Goal: Information Seeking & Learning: Understand process/instructions

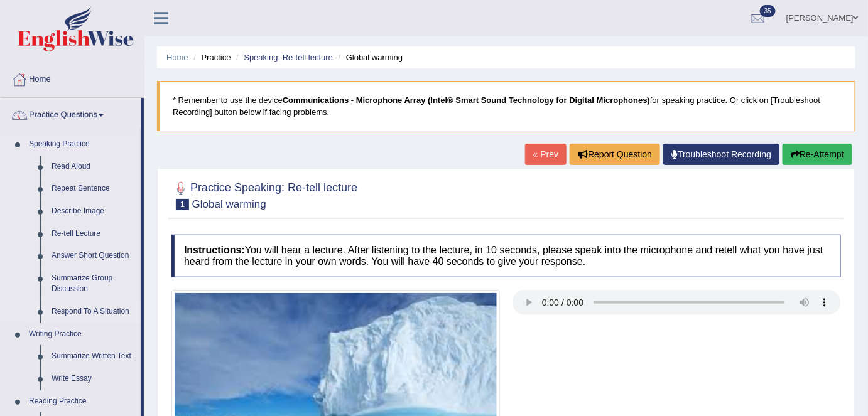
click at [78, 312] on link "Respond To A Situation" at bounding box center [93, 312] width 95 height 23
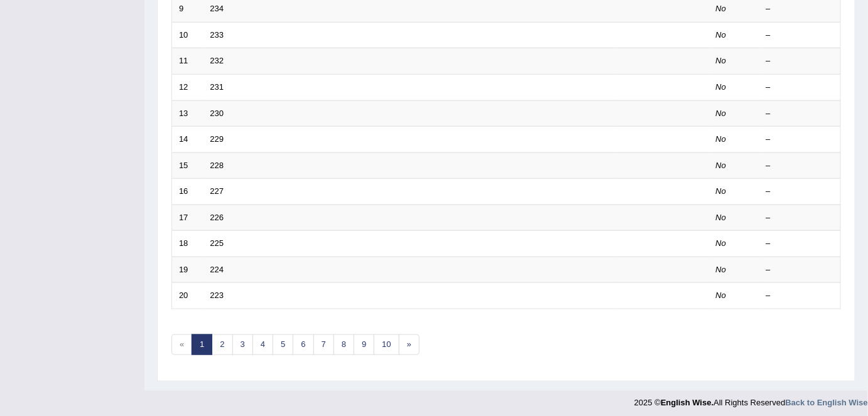
scroll to position [410, 0]
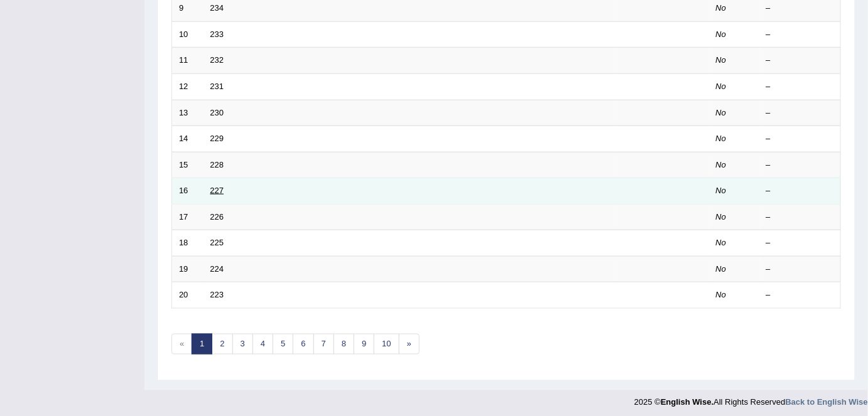
click at [217, 187] on link "227" at bounding box center [217, 190] width 14 height 9
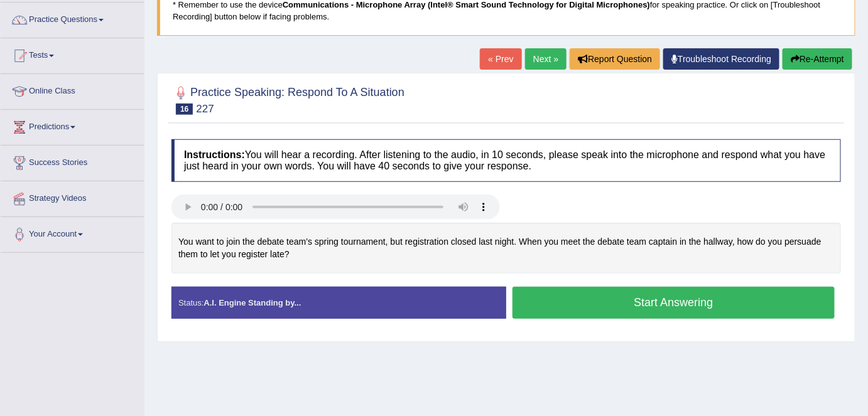
scroll to position [114, 0]
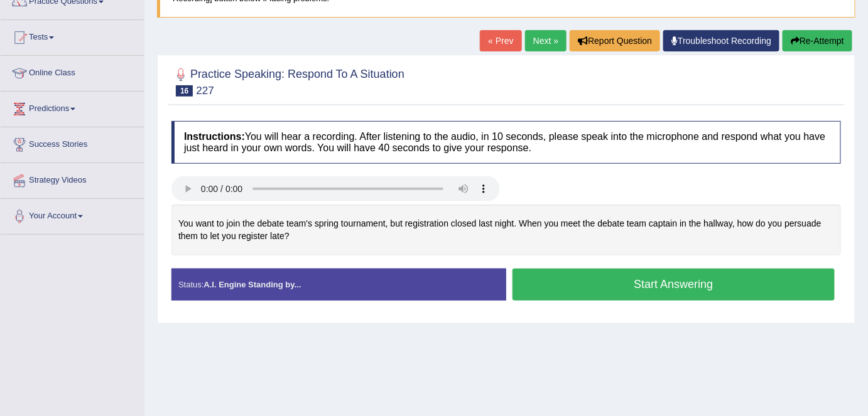
click at [551, 38] on link "Next »" at bounding box center [545, 40] width 41 height 21
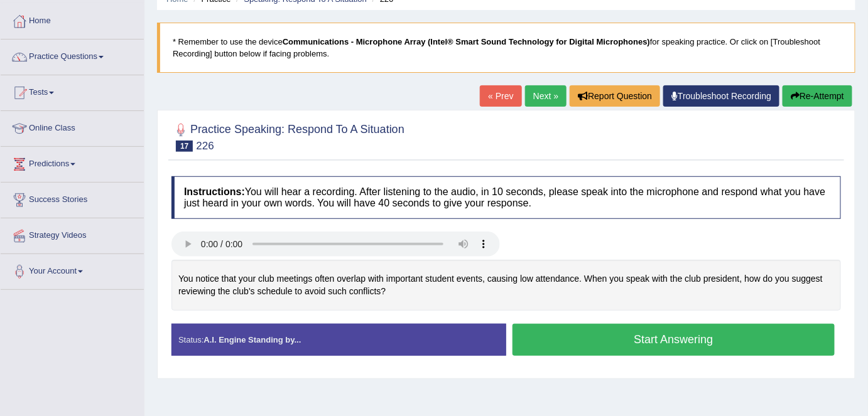
scroll to position [114, 0]
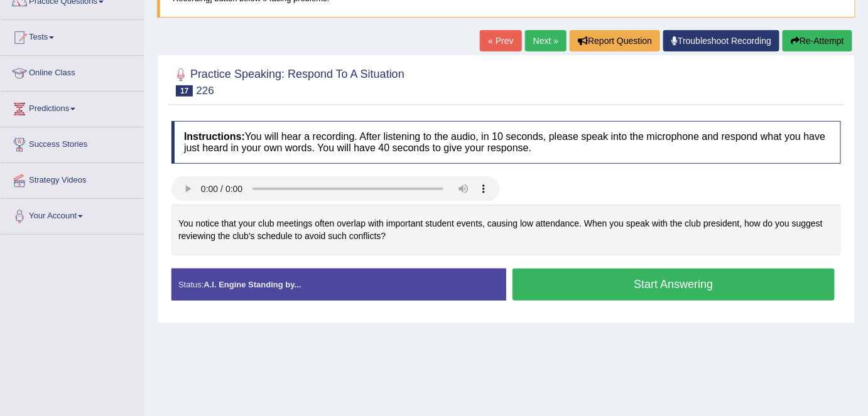
click at [531, 36] on link "Next »" at bounding box center [545, 40] width 41 height 21
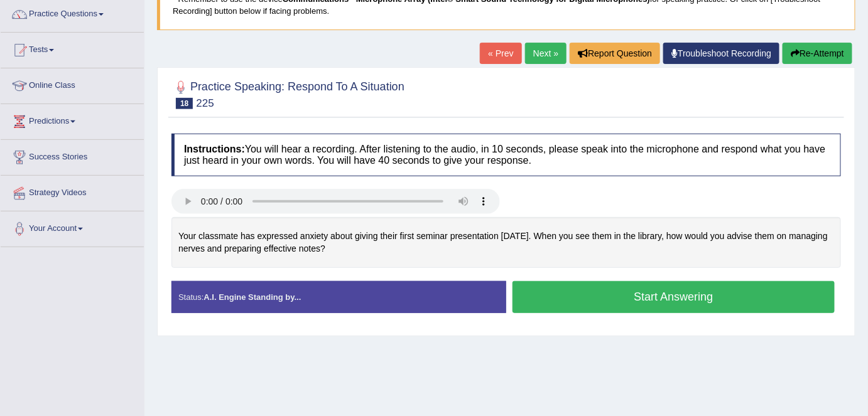
scroll to position [114, 0]
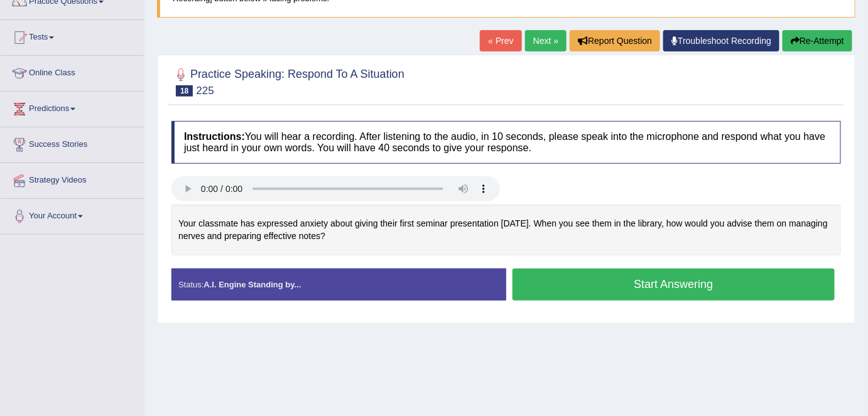
drag, startPoint x: 543, startPoint y: 41, endPoint x: 543, endPoint y: 67, distance: 25.8
click at [543, 41] on link "Next »" at bounding box center [545, 40] width 41 height 21
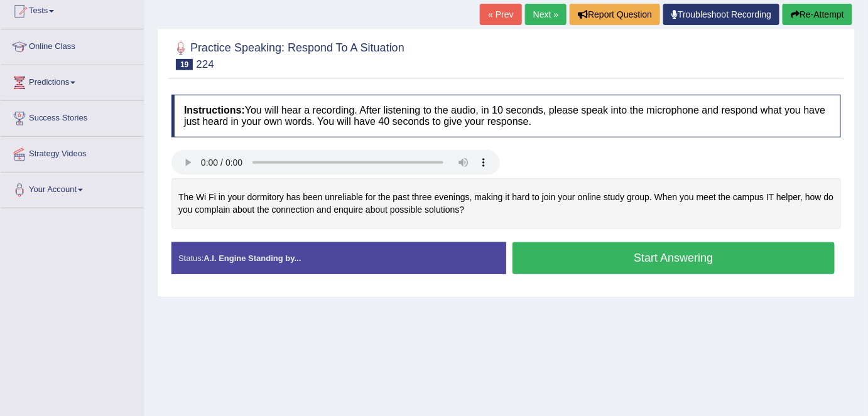
scroll to position [114, 0]
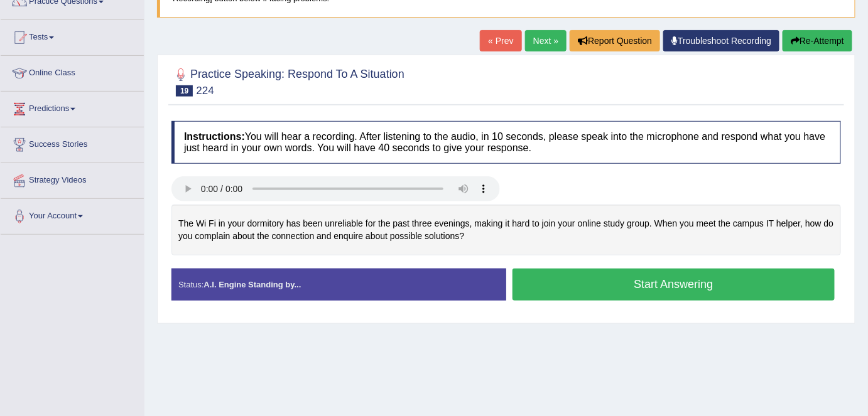
drag, startPoint x: 540, startPoint y: 42, endPoint x: 551, endPoint y: 143, distance: 101.1
click at [540, 42] on link "Next »" at bounding box center [545, 40] width 41 height 21
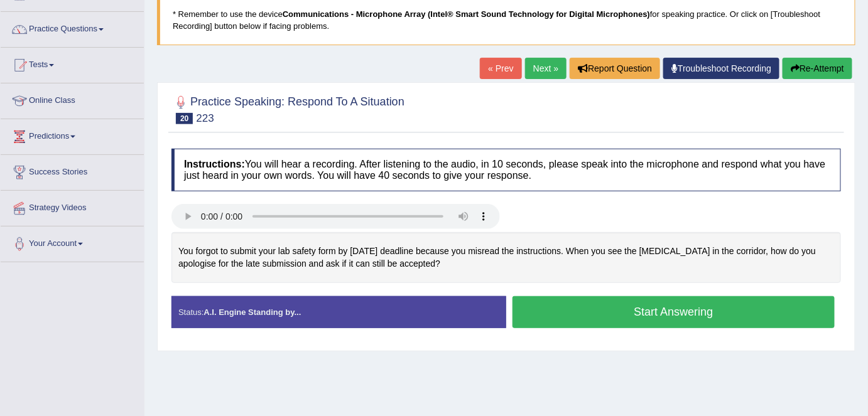
scroll to position [114, 0]
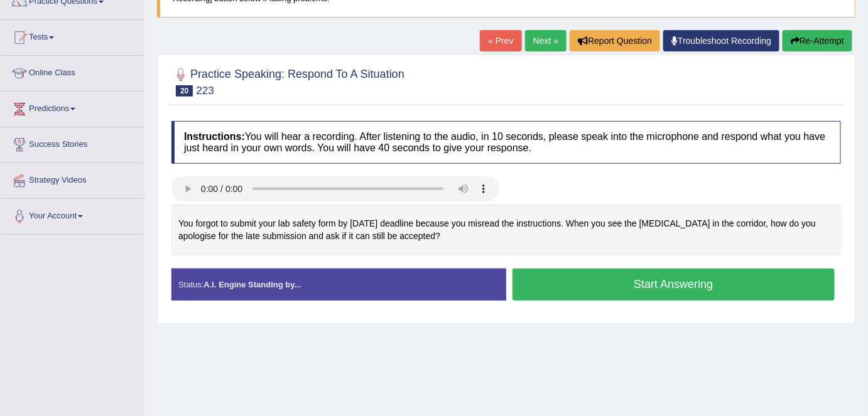
drag, startPoint x: 538, startPoint y: 44, endPoint x: 538, endPoint y: 58, distance: 13.8
click at [538, 44] on link "Next »" at bounding box center [545, 40] width 41 height 21
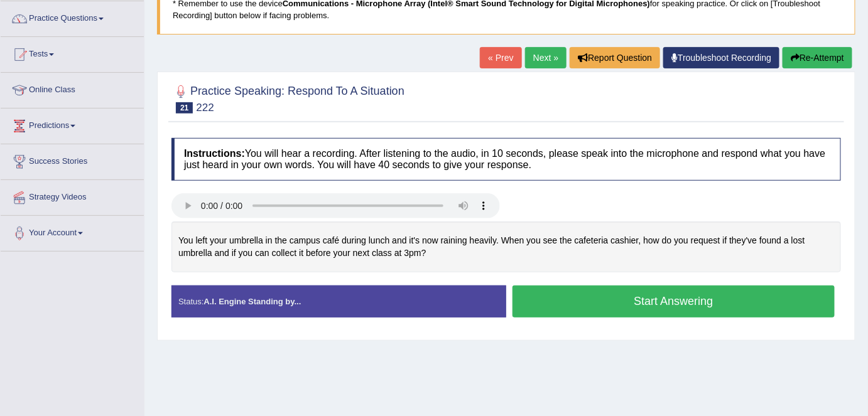
scroll to position [114, 0]
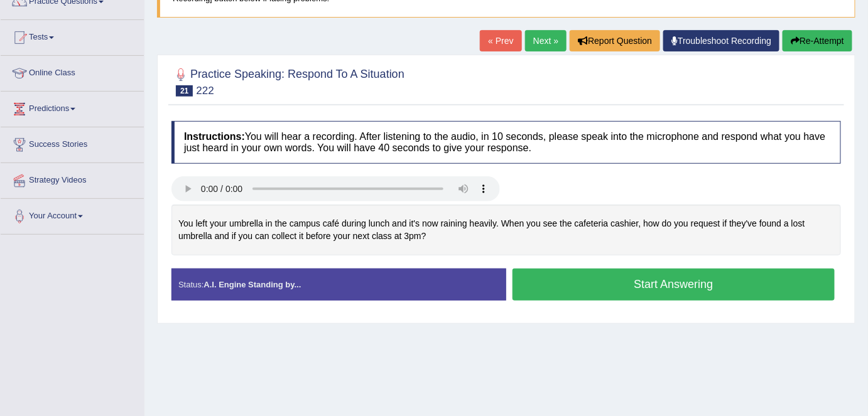
click at [543, 39] on link "Next »" at bounding box center [545, 40] width 41 height 21
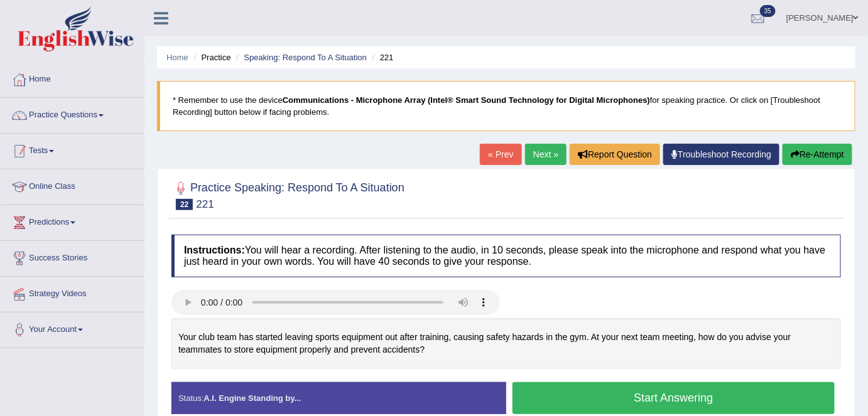
click at [116, 122] on link "Practice Questions" at bounding box center [72, 113] width 143 height 31
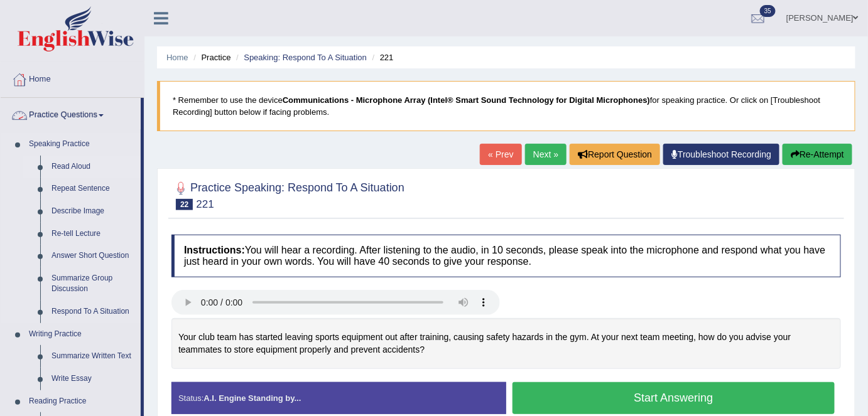
click at [83, 166] on link "Read Aloud" at bounding box center [93, 167] width 95 height 23
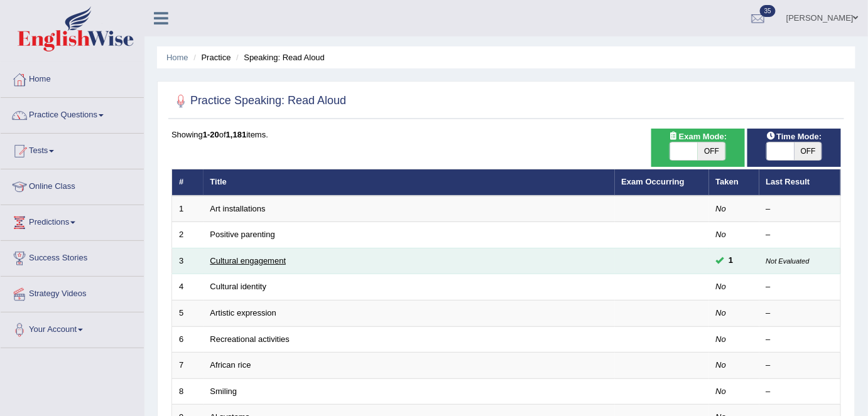
click at [237, 258] on link "Cultural engagement" at bounding box center [248, 260] width 76 height 9
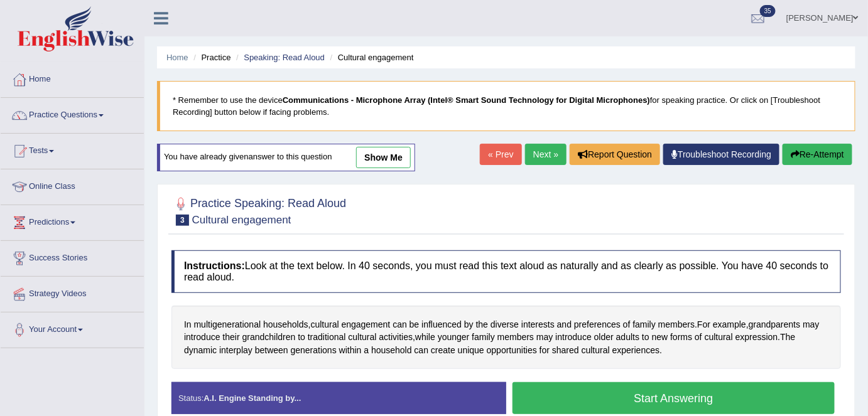
click at [536, 151] on link "Next »" at bounding box center [545, 154] width 41 height 21
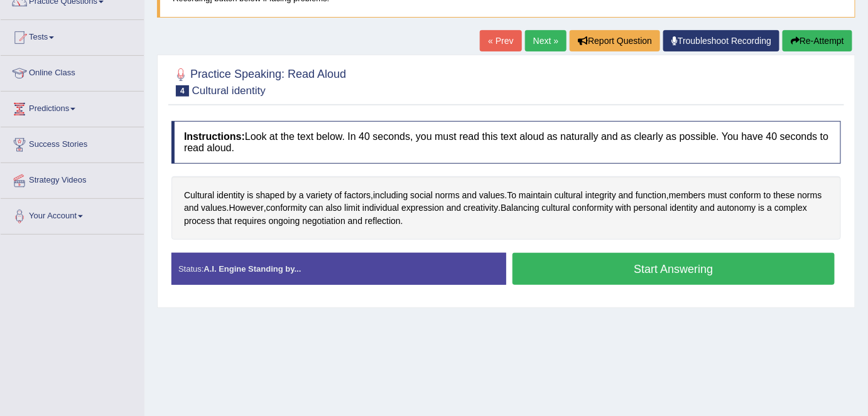
click at [466, 98] on div at bounding box center [506, 81] width 670 height 38
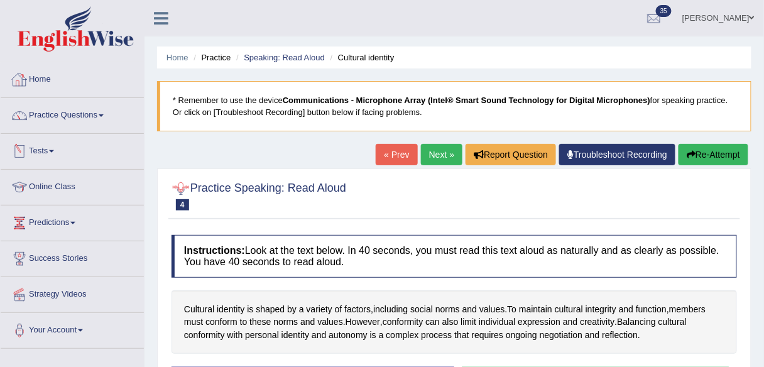
click at [58, 86] on link "Home" at bounding box center [72, 77] width 143 height 31
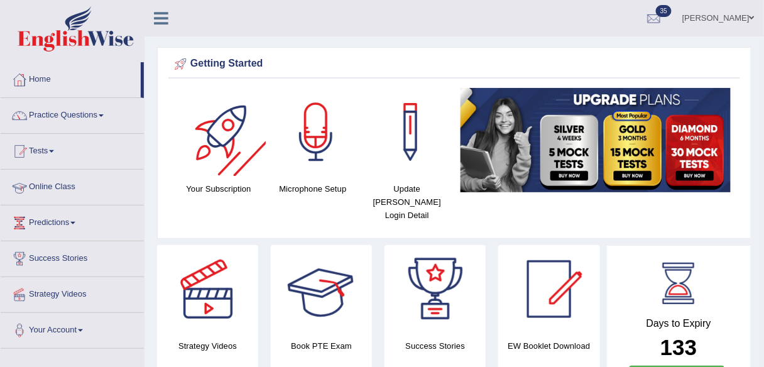
click at [89, 190] on link "Online Class" at bounding box center [72, 185] width 143 height 31
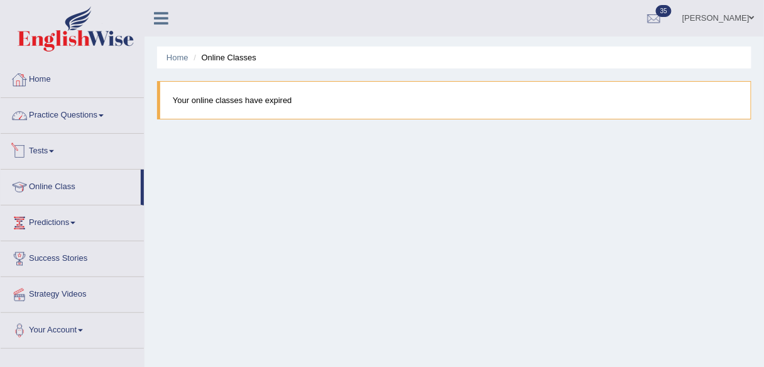
click at [61, 83] on link "Home" at bounding box center [72, 77] width 143 height 31
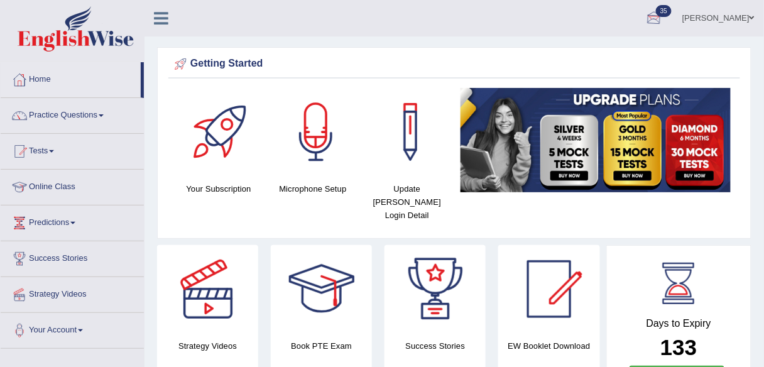
click at [722, 21] on link "Shail wadhwa" at bounding box center [718, 16] width 91 height 33
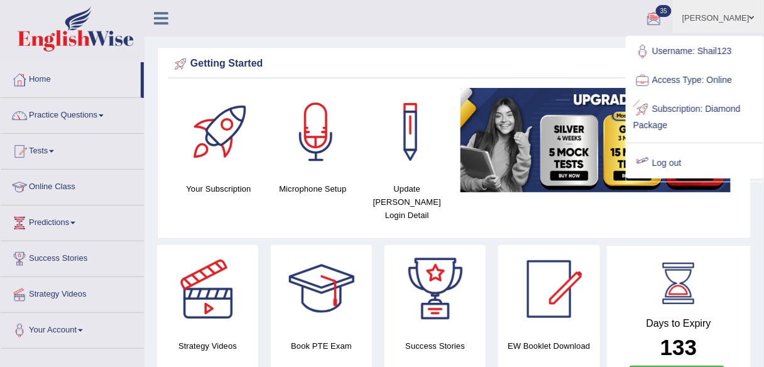
click at [655, 174] on link "Log out" at bounding box center [695, 163] width 136 height 29
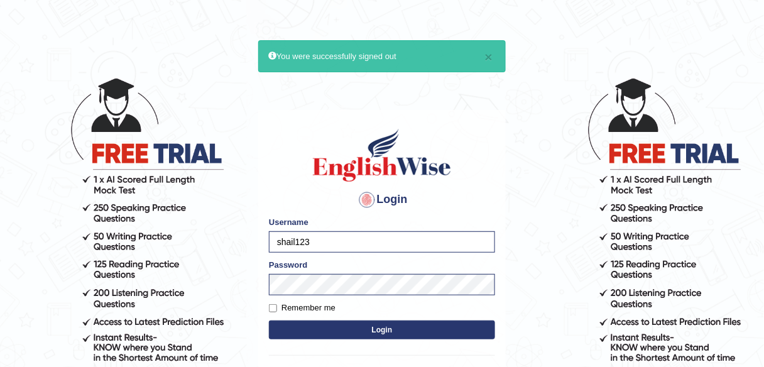
drag, startPoint x: 321, startPoint y: 232, endPoint x: 260, endPoint y: 234, distance: 60.9
click at [260, 234] on div "Login Please fix the following errors: Username shail123 Password Remember me L…" at bounding box center [382, 267] width 248 height 315
drag, startPoint x: 325, startPoint y: 240, endPoint x: 251, endPoint y: 240, distance: 73.5
click at [251, 240] on body "× You were successfully signed out Login Please fix the following errors: Usern…" at bounding box center [382, 221] width 764 height 367
type input "Poojadua018"
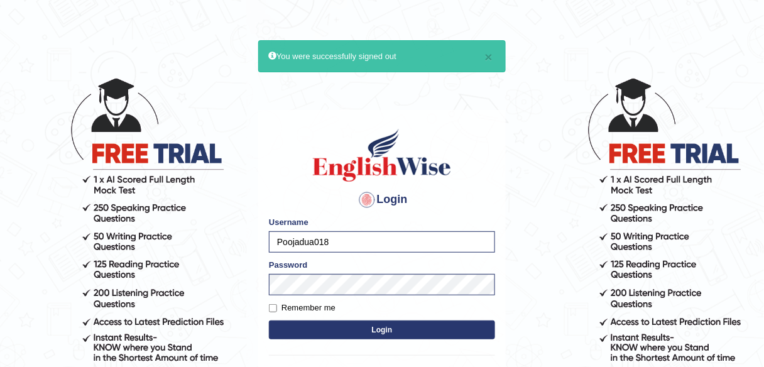
click at [345, 320] on button "Login" at bounding box center [382, 329] width 226 height 19
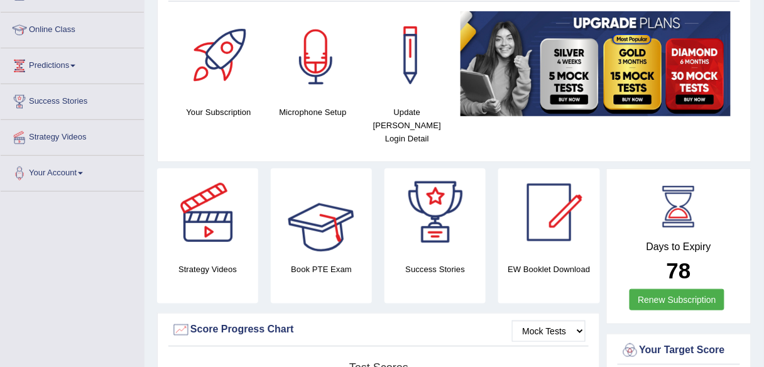
scroll to position [50, 0]
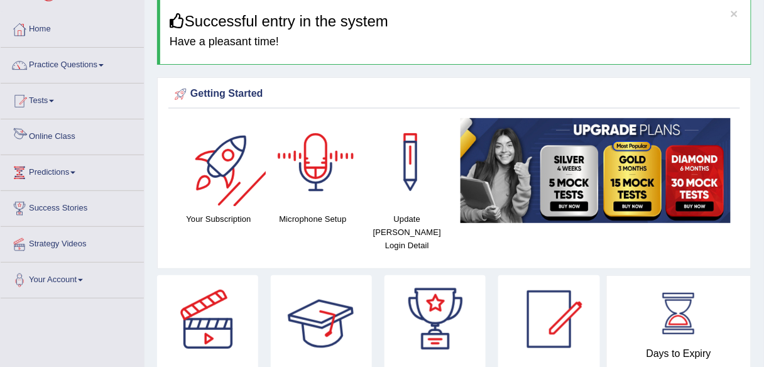
click at [68, 138] on link "Online Class" at bounding box center [72, 134] width 143 height 31
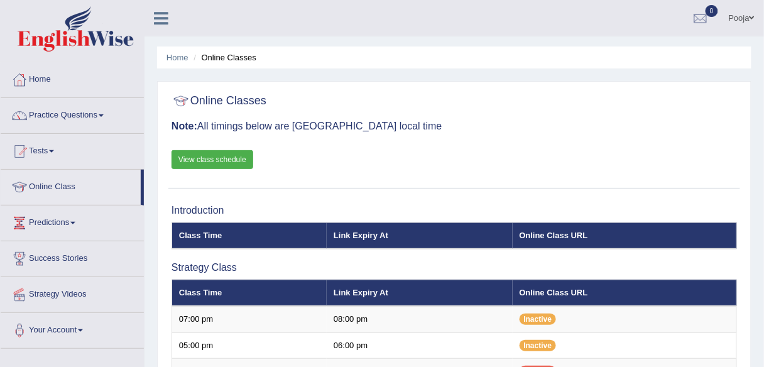
click at [210, 158] on link "View class schedule" at bounding box center [212, 159] width 82 height 19
